Goal: Check status: Verify the current state of an ongoing process or item

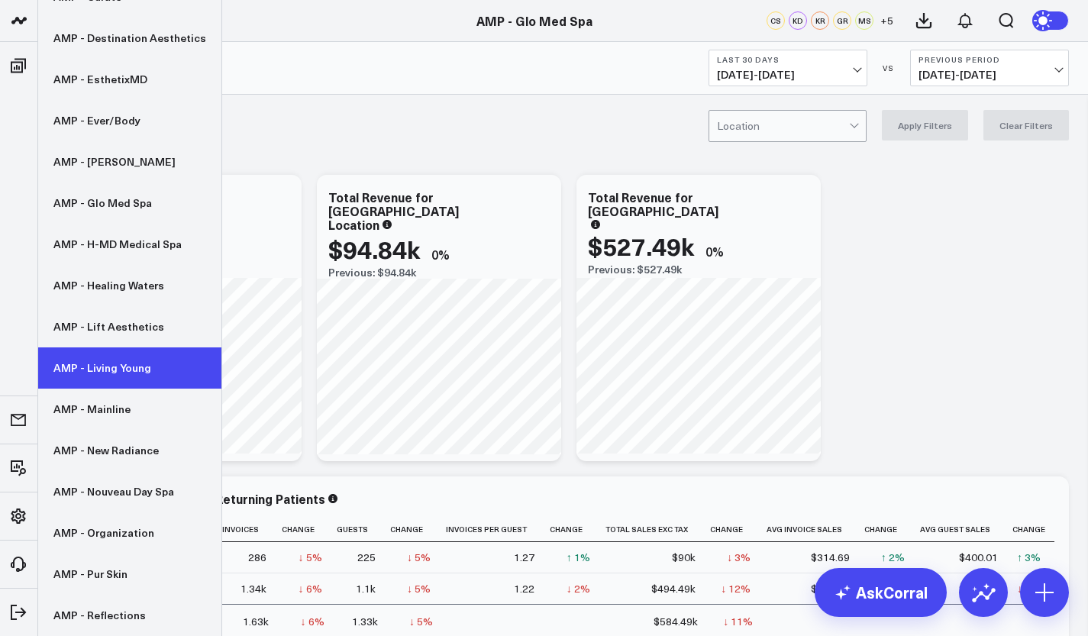
scroll to position [309, 0]
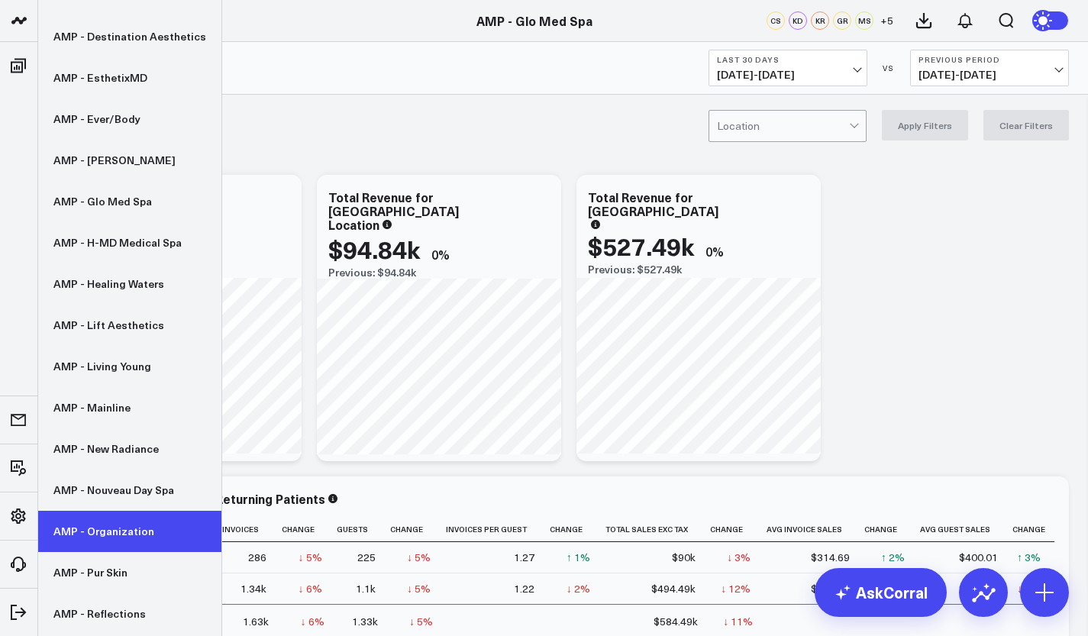
click at [134, 531] on link "AMP - Organization" at bounding box center [129, 531] width 183 height 41
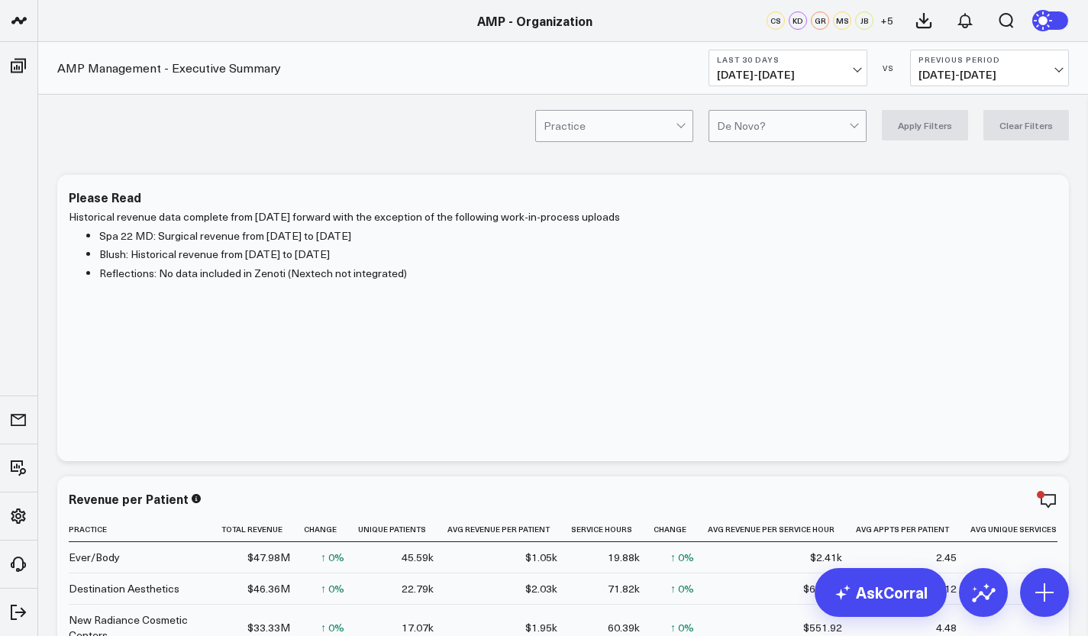
click at [831, 65] on button "Last 30 Days 08/14/25 - 09/12/25" at bounding box center [787, 68] width 159 height 37
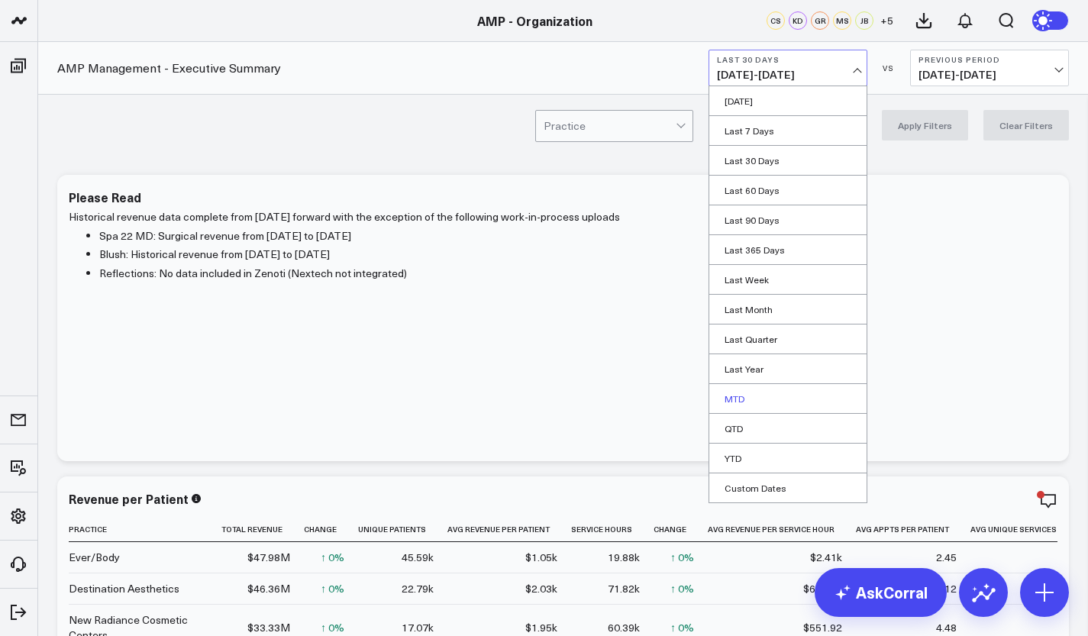
click at [745, 389] on link "MTD" at bounding box center [787, 398] width 157 height 29
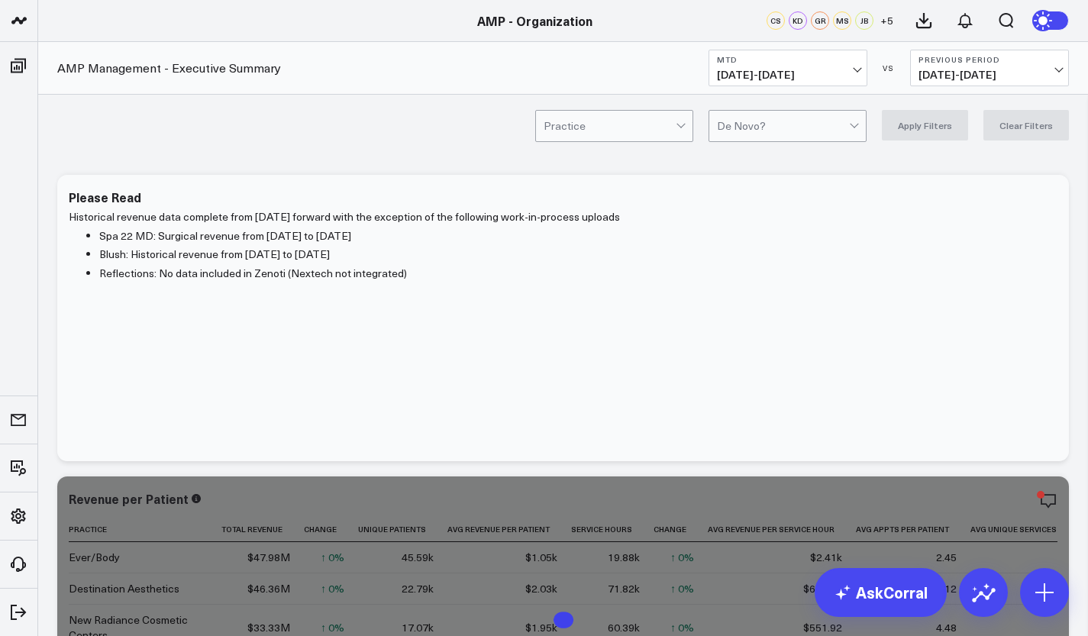
click at [1015, 59] on b "Previous Period" at bounding box center [989, 59] width 142 height 9
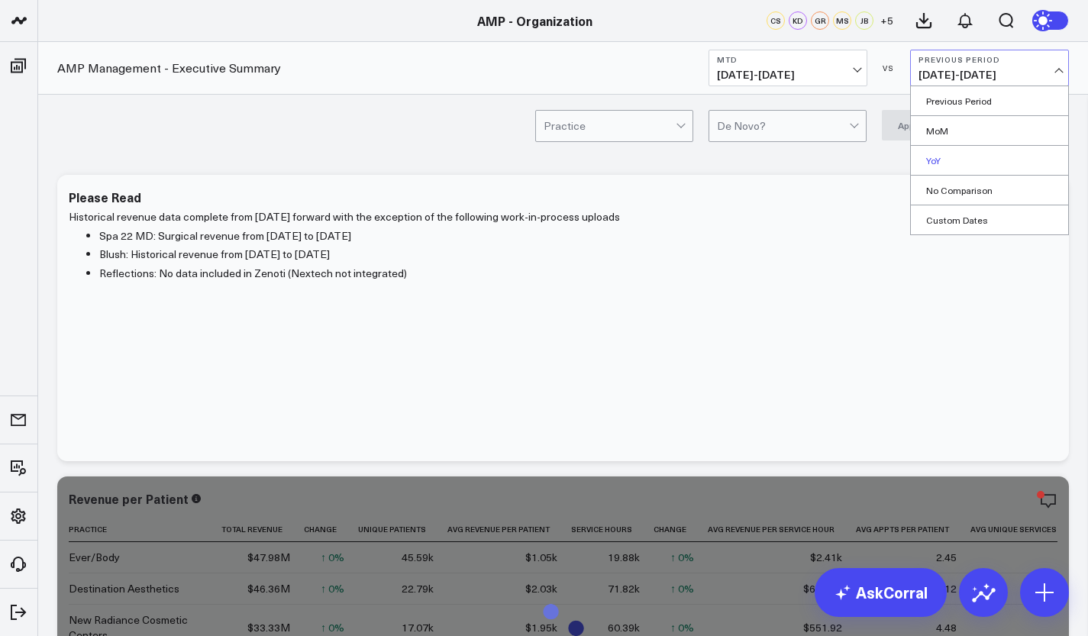
click at [958, 161] on link "YoY" at bounding box center [989, 160] width 157 height 29
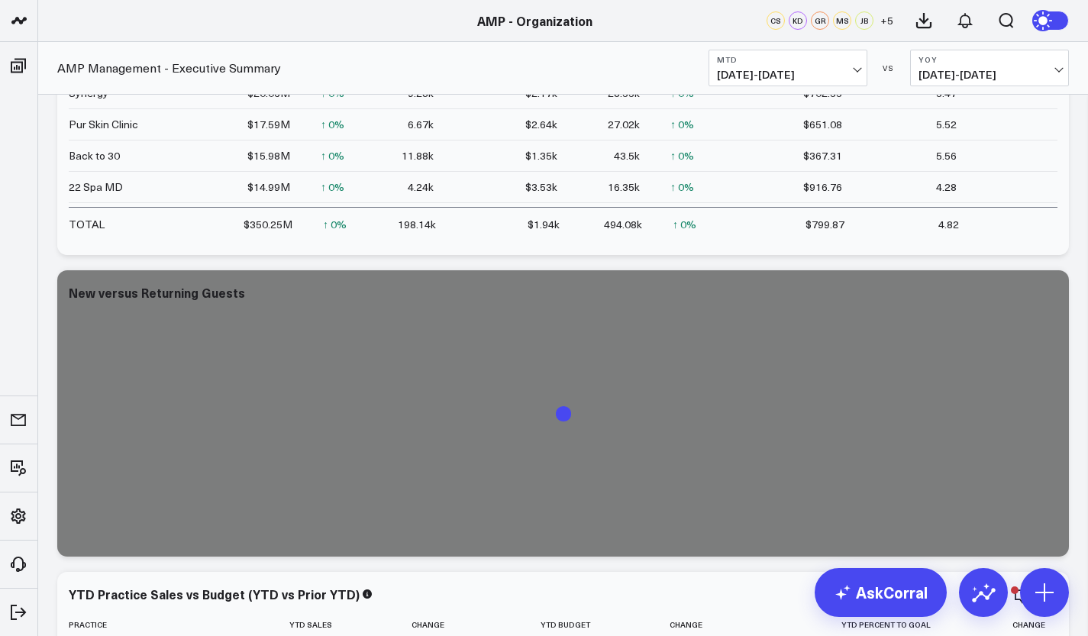
scroll to position [508, 0]
